Goal: Information Seeking & Learning: Learn about a topic

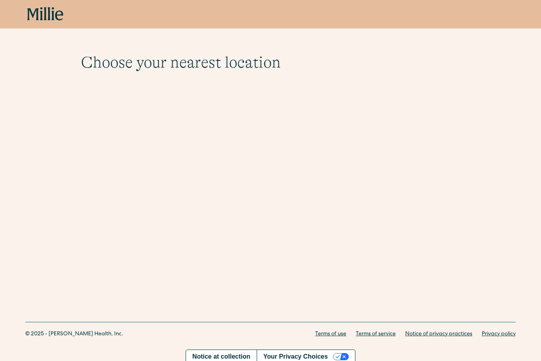
scroll to position [16, 0]
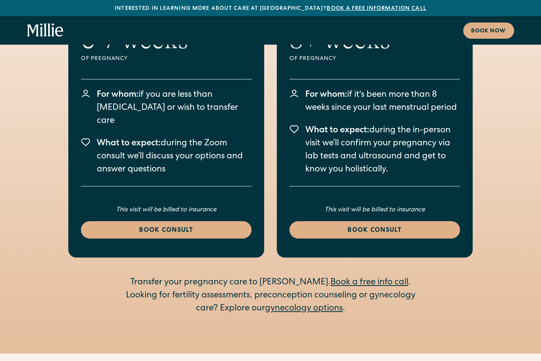
scroll to position [1137, 0]
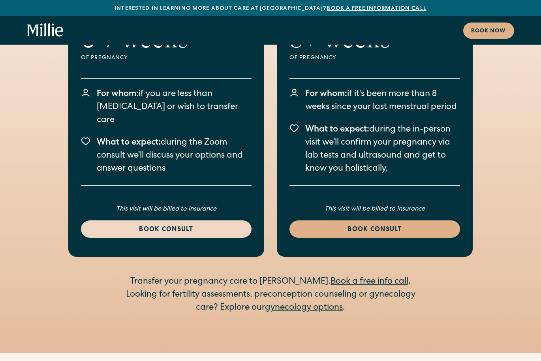
click at [114, 221] on link "Book consult" at bounding box center [166, 229] width 171 height 17
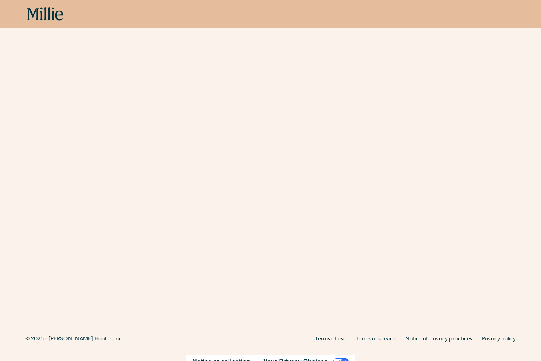
scroll to position [224, 0]
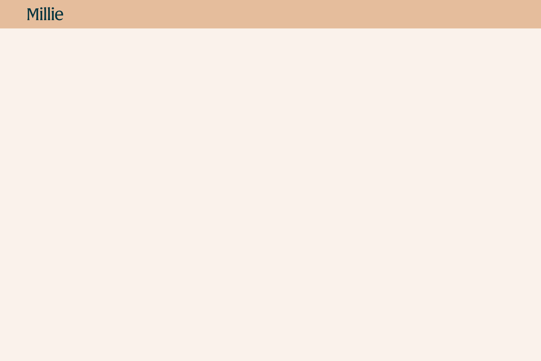
click at [46, 16] on icon at bounding box center [45, 14] width 36 height 14
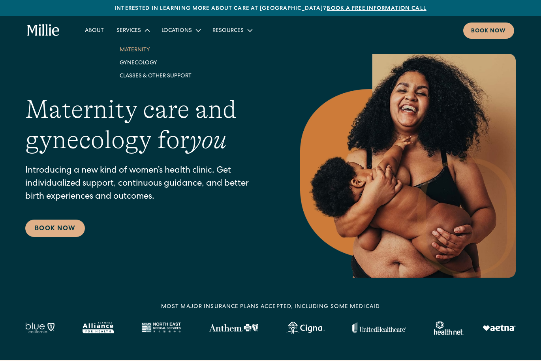
click at [141, 50] on link "Maternity" at bounding box center [155, 49] width 85 height 13
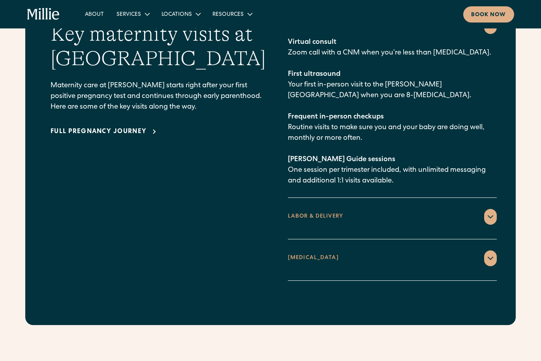
scroll to position [1158, 0]
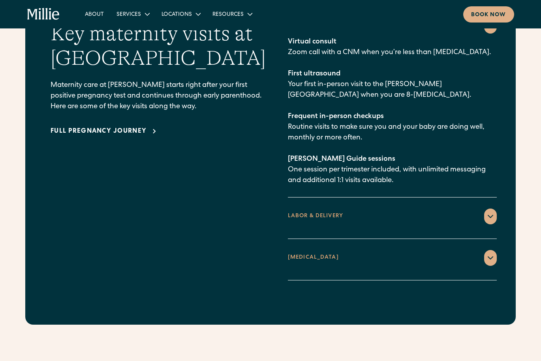
click at [487, 212] on icon at bounding box center [490, 216] width 9 height 9
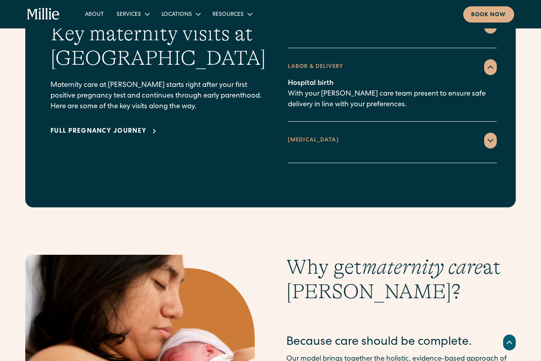
click at [488, 139] on icon at bounding box center [490, 140] width 5 height 2
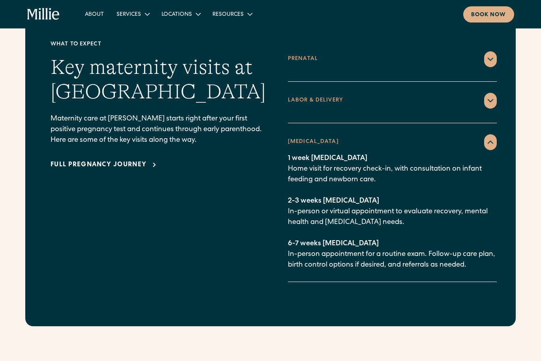
scroll to position [1079, 0]
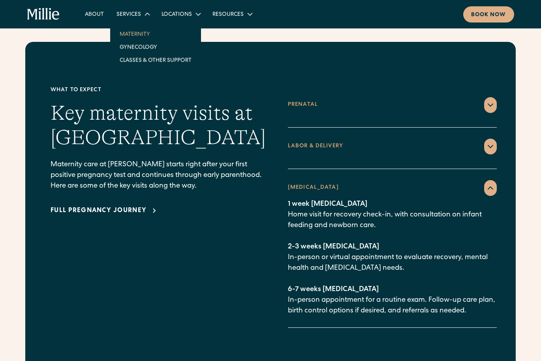
click at [139, 13] on div "Services" at bounding box center [129, 15] width 25 height 8
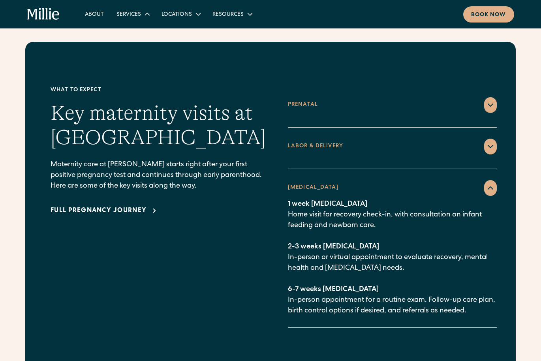
click at [139, 13] on div "Services" at bounding box center [129, 15] width 25 height 8
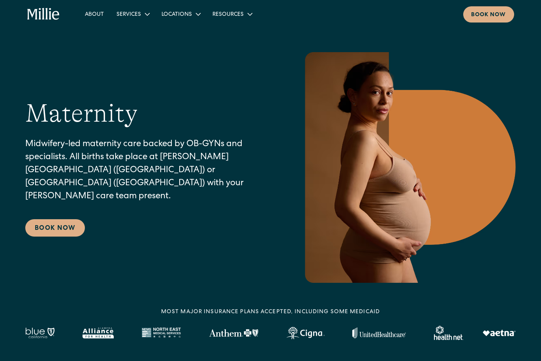
scroll to position [2, 0]
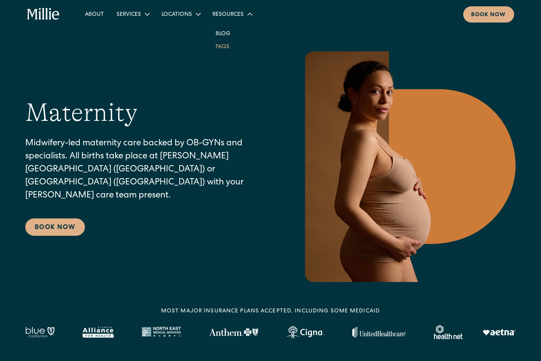
click at [227, 47] on link "FAQs" at bounding box center [222, 46] width 26 height 13
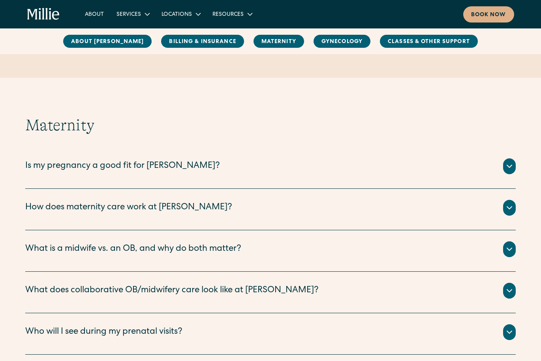
scroll to position [628, 0]
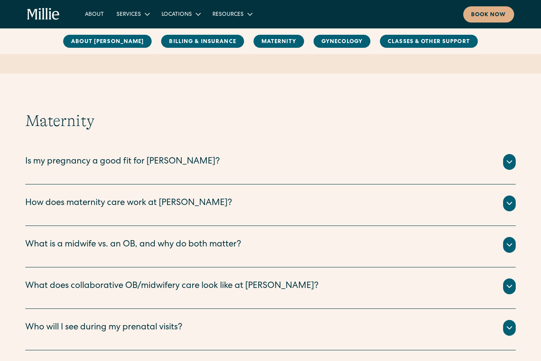
click at [511, 163] on icon at bounding box center [509, 161] width 9 height 9
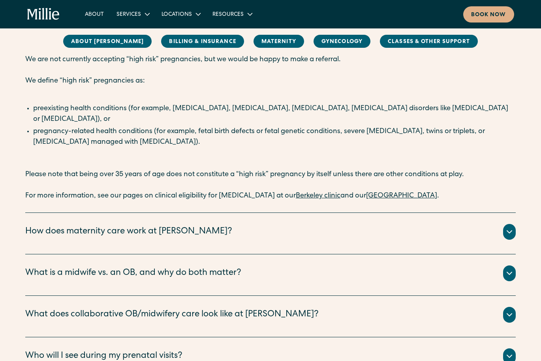
scroll to position [779, 0]
click at [507, 227] on icon at bounding box center [509, 231] width 9 height 9
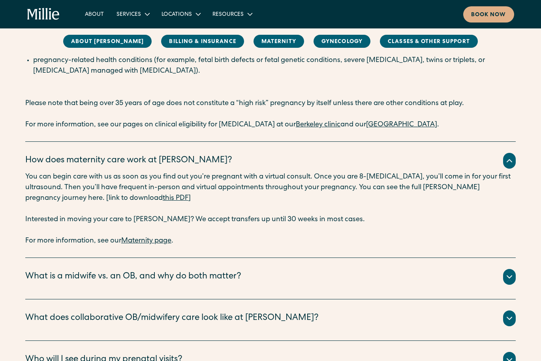
scroll to position [852, 0]
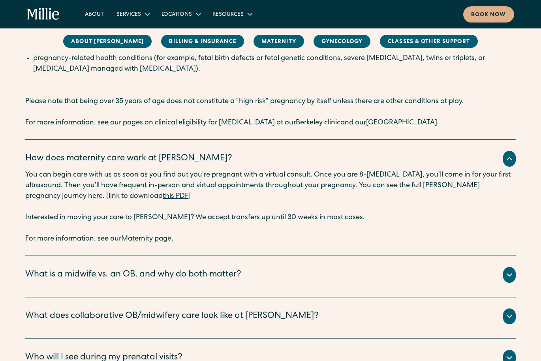
click at [510, 270] on icon at bounding box center [509, 274] width 9 height 9
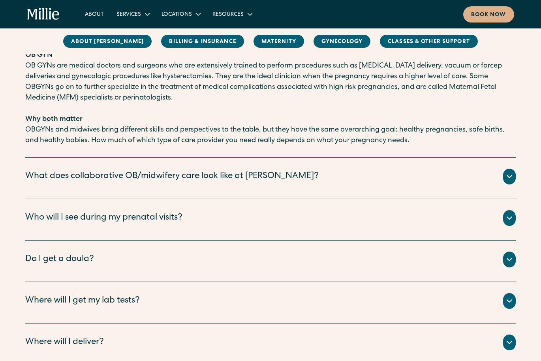
scroll to position [1206, 0]
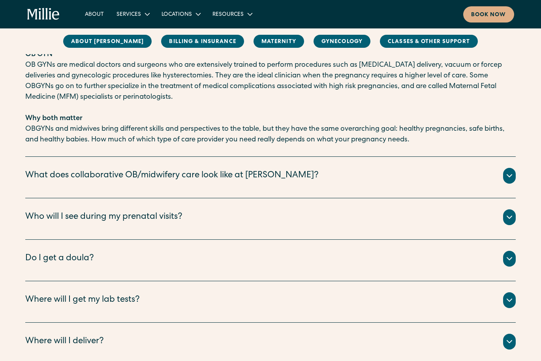
click at [513, 171] on icon at bounding box center [509, 175] width 9 height 9
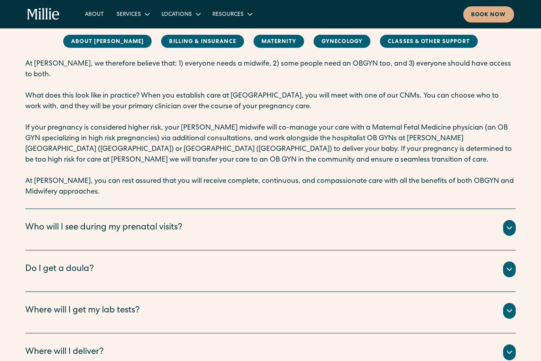
scroll to position [1369, 0]
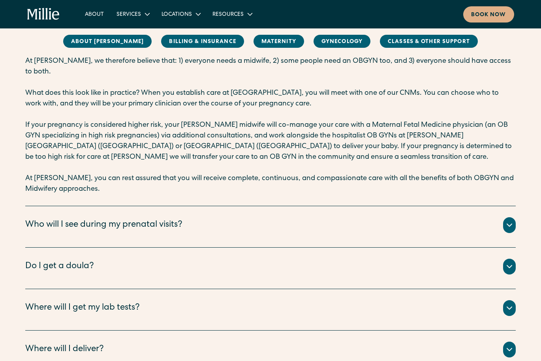
click at [507, 221] on icon at bounding box center [509, 225] width 9 height 9
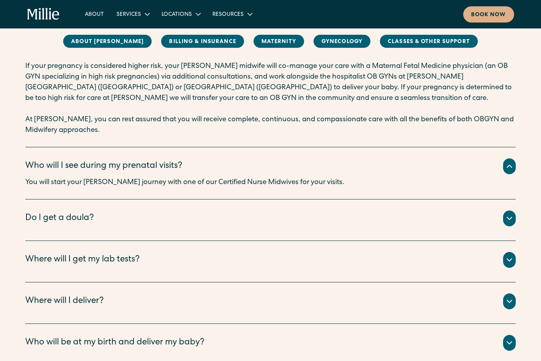
scroll to position [1437, 0]
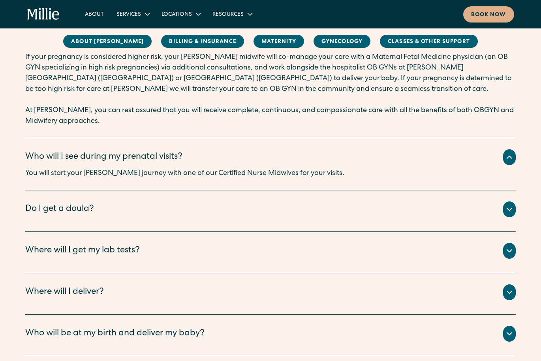
click at [506, 205] on icon at bounding box center [509, 209] width 9 height 9
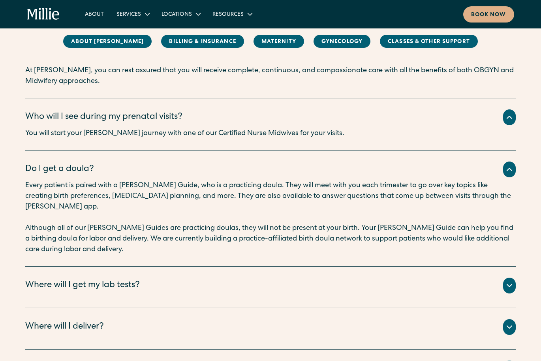
scroll to position [1480, 0]
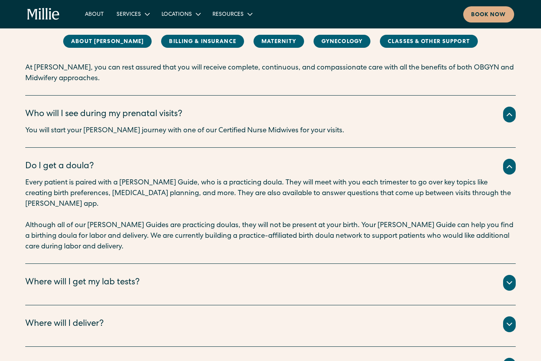
click at [505, 278] on icon at bounding box center [509, 282] width 9 height 9
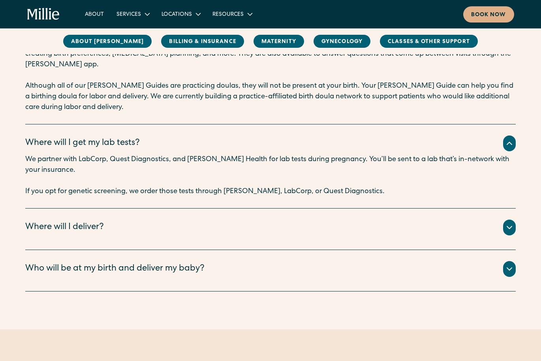
scroll to position [1621, 0]
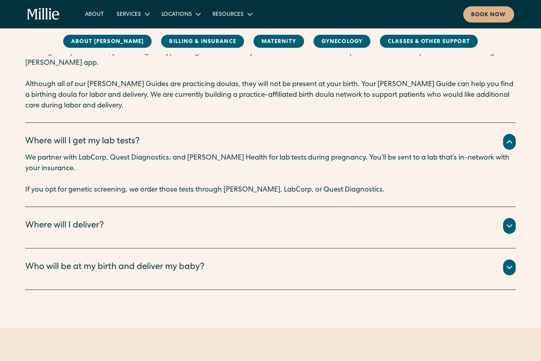
click at [506, 221] on icon at bounding box center [509, 225] width 9 height 9
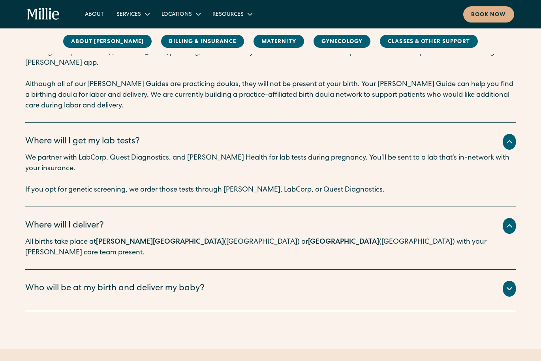
click at [505, 284] on icon at bounding box center [509, 288] width 9 height 9
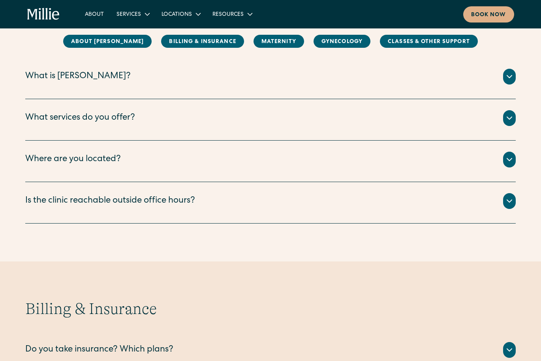
scroll to position [0, 0]
